Goal: Contribute content

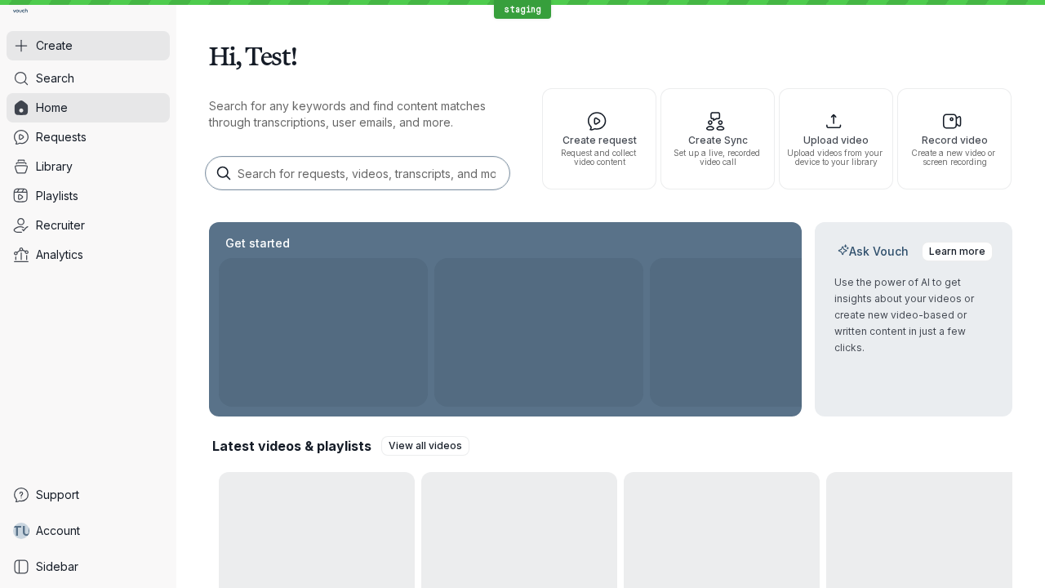
click at [88, 46] on button "Create" at bounding box center [88, 45] width 163 height 29
